Goal: Navigation & Orientation: Find specific page/section

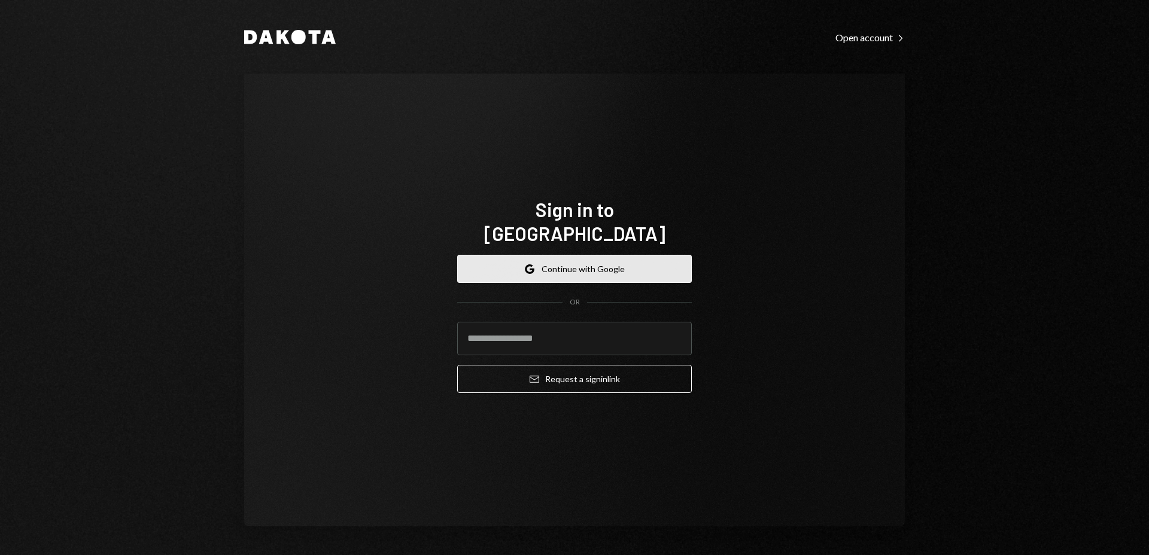
click at [616, 257] on button "Google Continue with Google" at bounding box center [574, 269] width 235 height 28
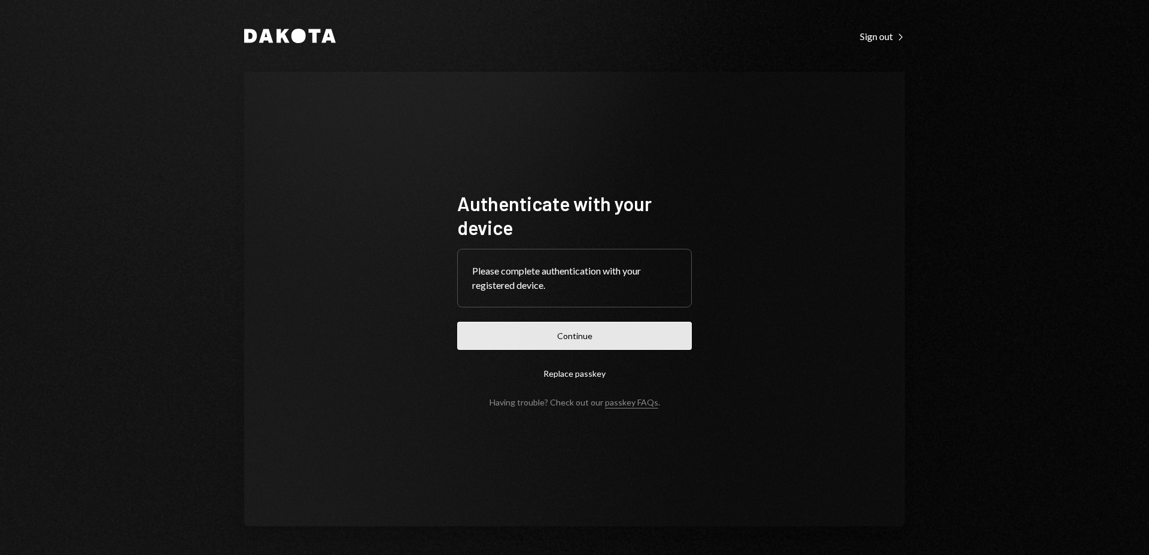
click at [604, 337] on button "Continue" at bounding box center [574, 336] width 235 height 28
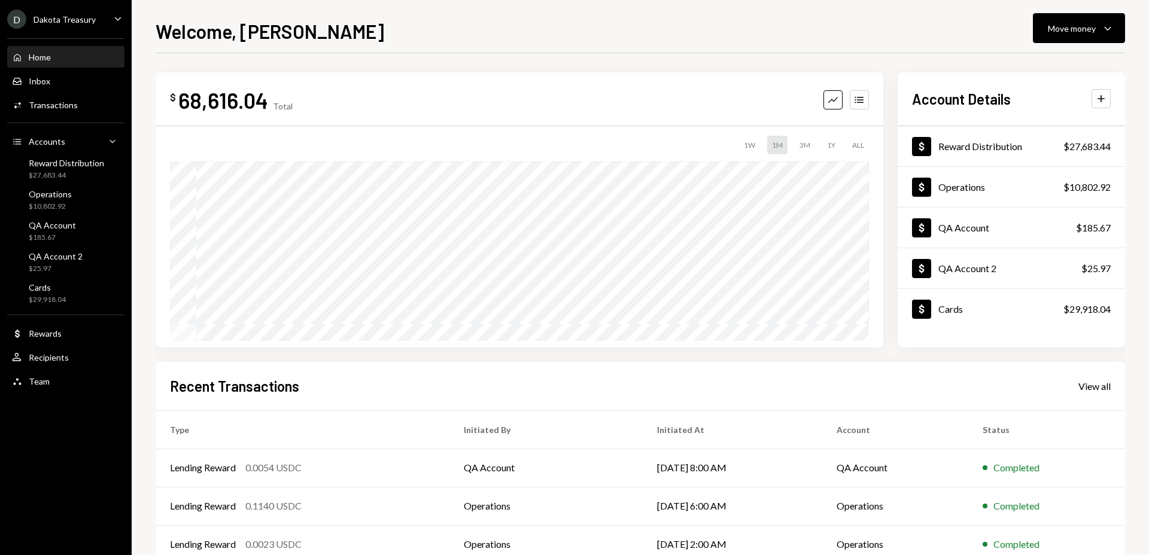
click at [552, 31] on div "Welcome, [PERSON_NAME] Move money Caret Down" at bounding box center [640, 30] width 969 height 26
click at [65, 20] on div "Dakota Treasury" at bounding box center [65, 19] width 62 height 10
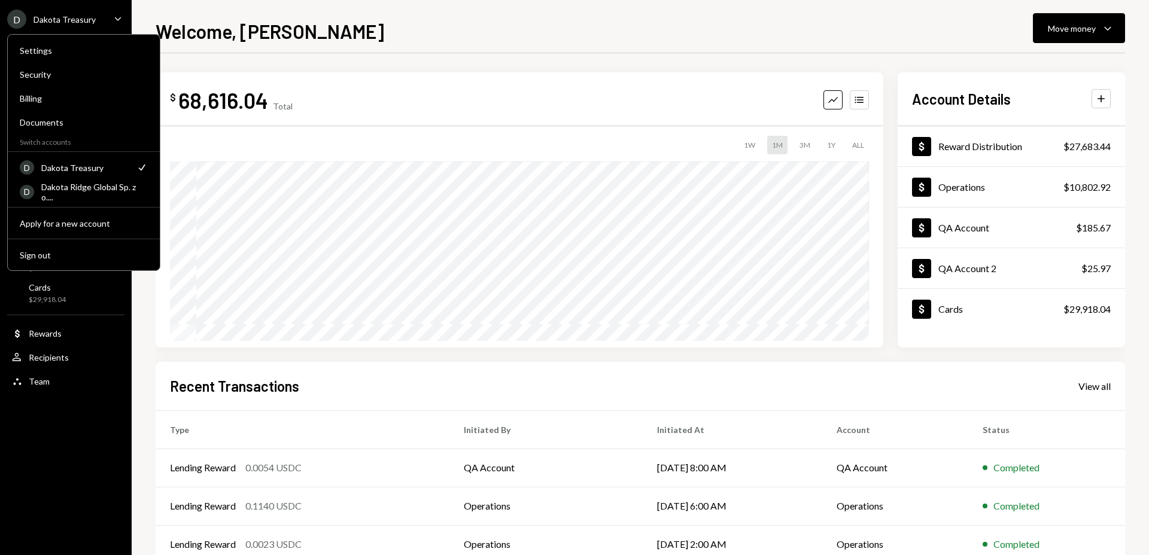
click at [506, 35] on div "Welcome, [PERSON_NAME] Move money Caret Down" at bounding box center [640, 30] width 969 height 26
